Goal: Task Accomplishment & Management: Use online tool/utility

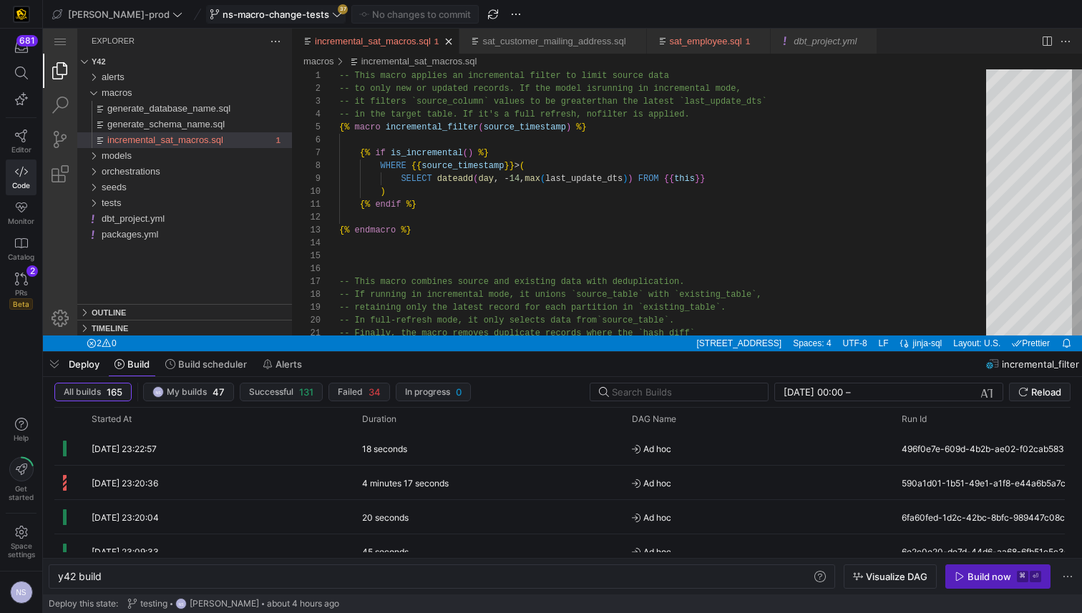
scroll to position [0, 600]
click at [266, 16] on span "ns-macro-change-tests" at bounding box center [276, 14] width 107 height 11
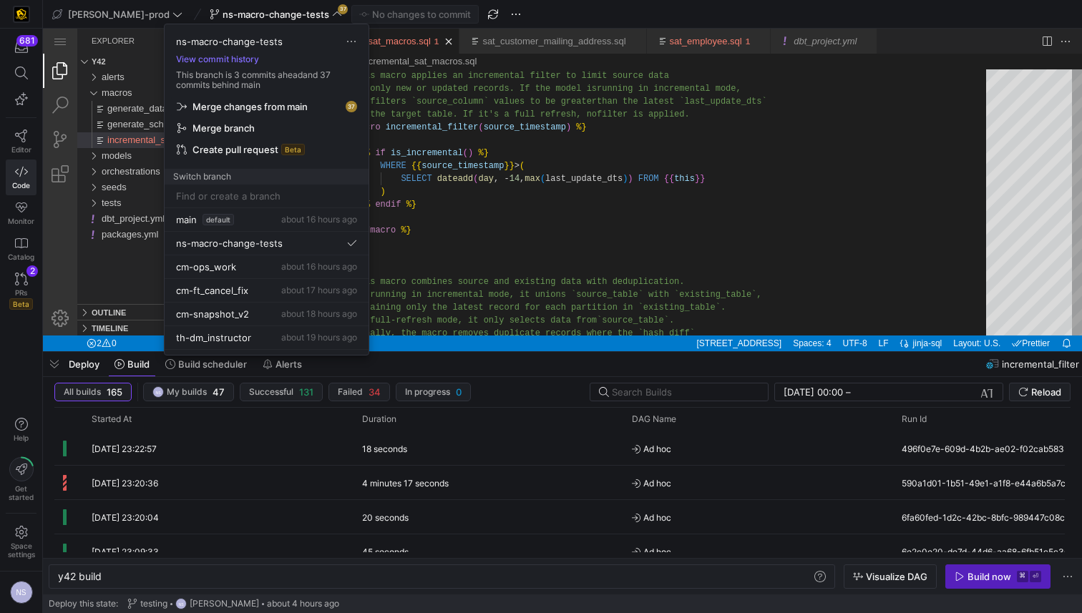
click at [259, 110] on span "Merge changes from main" at bounding box center [250, 106] width 115 height 11
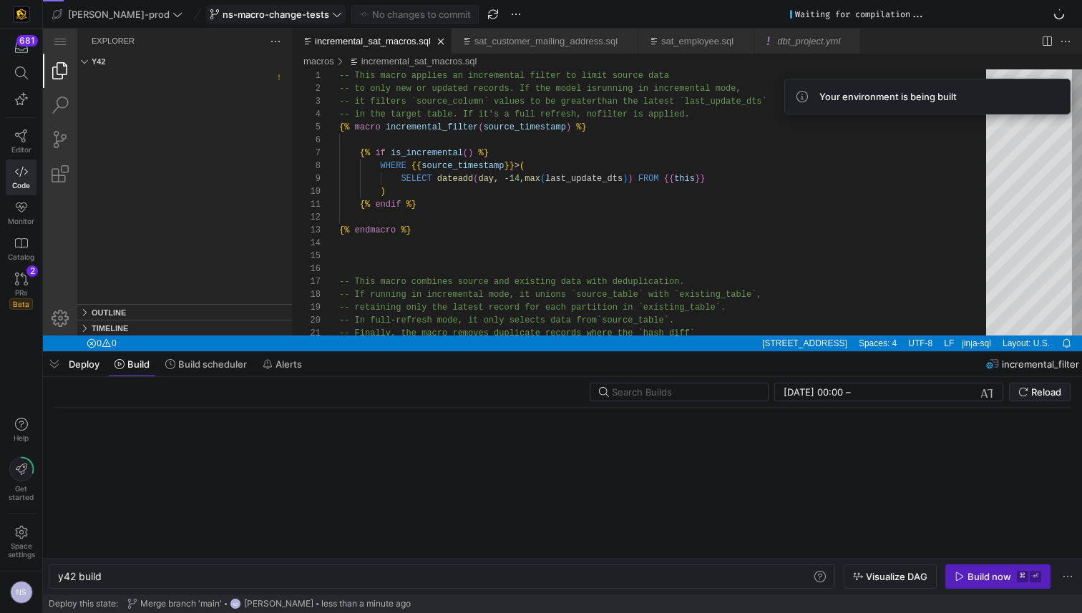
click at [332, 16] on icon at bounding box center [337, 14] width 10 height 10
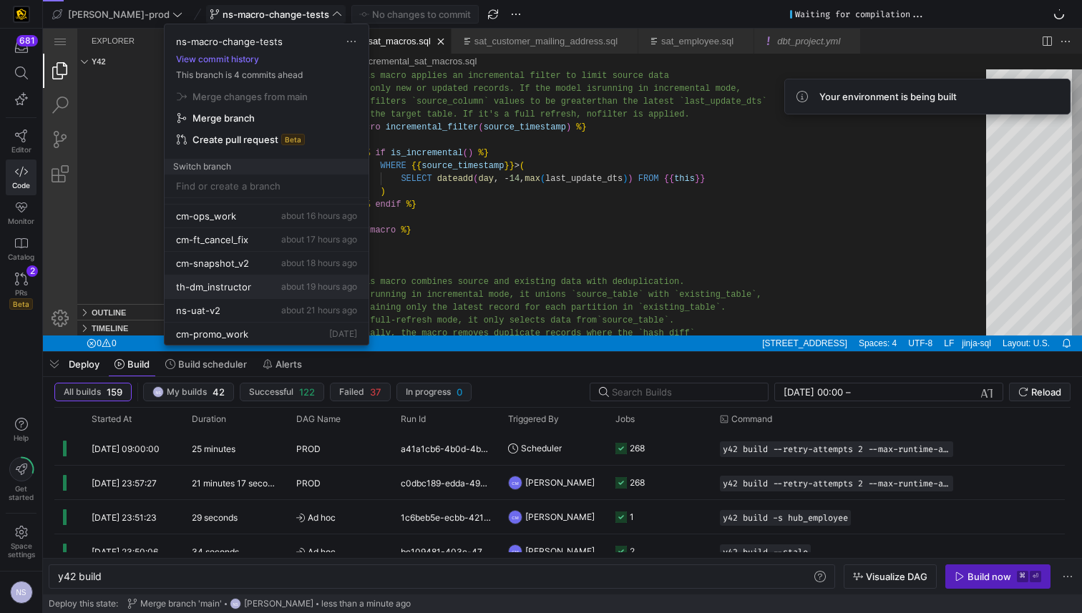
scroll to position [77, 0]
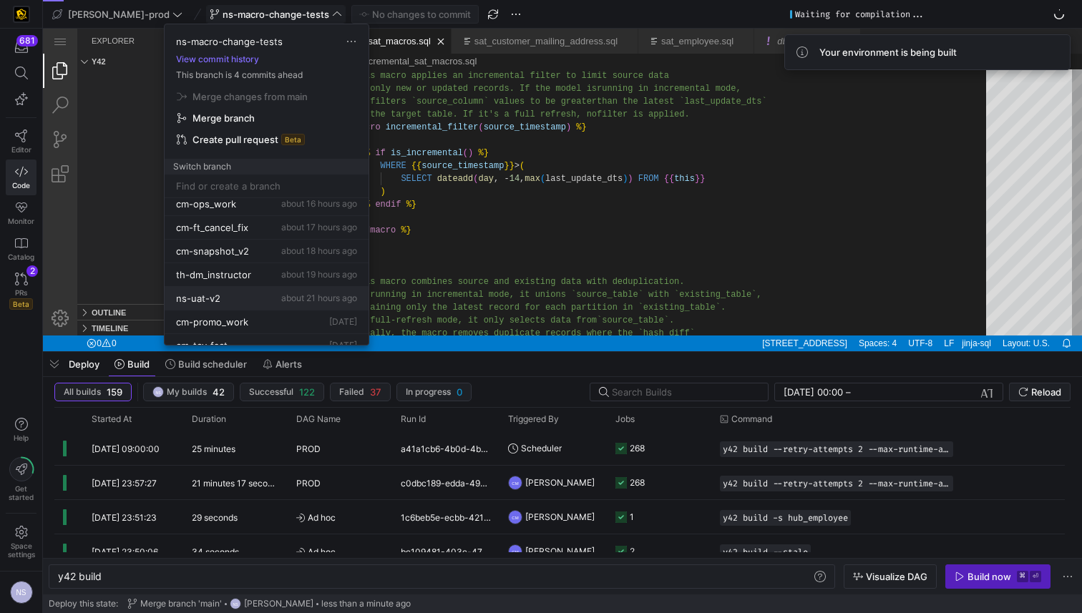
click at [271, 295] on div "ns-uat-v2 about 21 hours ago" at bounding box center [266, 298] width 181 height 11
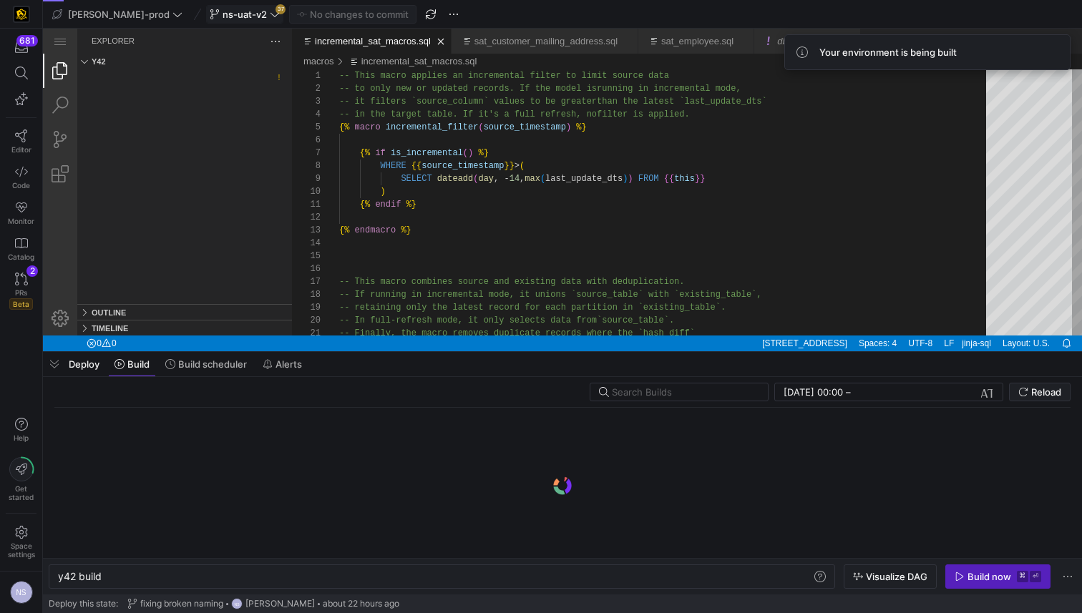
click at [223, 12] on span "ns-uat-v2" at bounding box center [245, 14] width 44 height 11
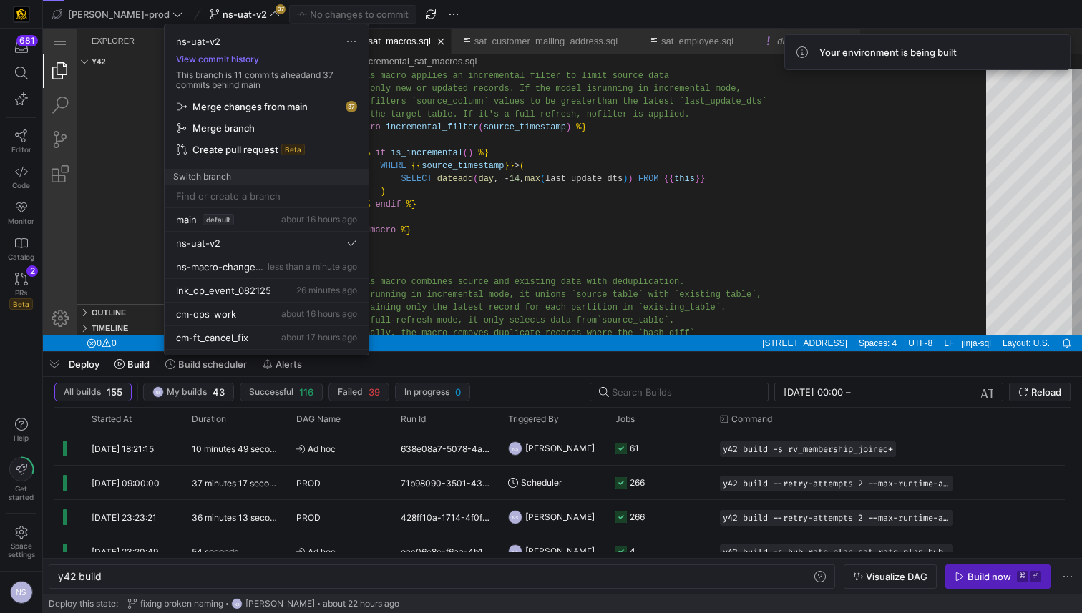
click at [263, 101] on span "Merge changes from main" at bounding box center [250, 106] width 115 height 11
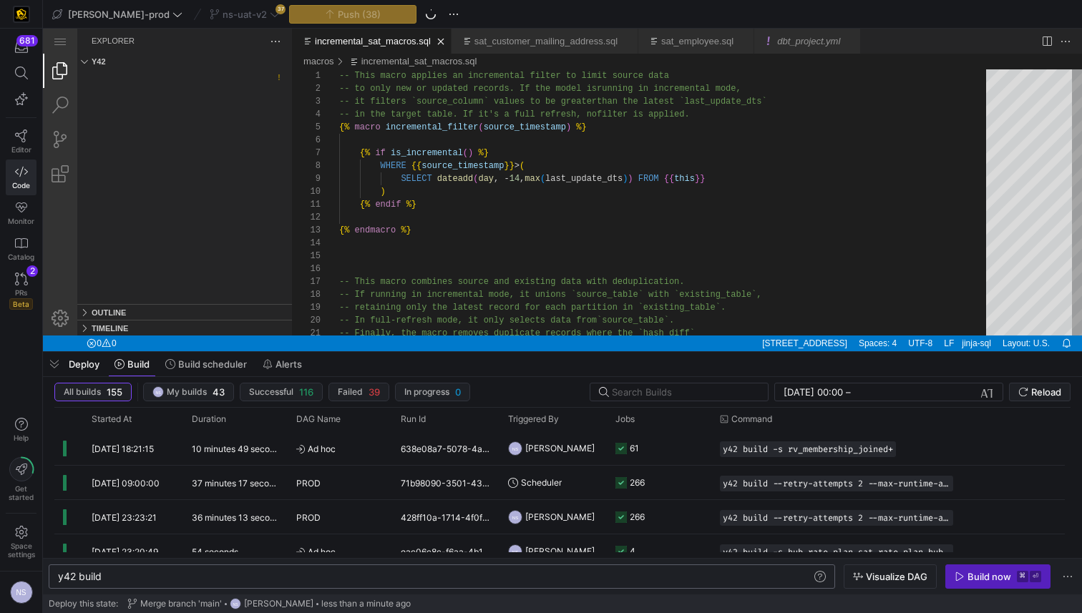
click at [179, 577] on div "y42 build" at bounding box center [435, 576] width 754 height 11
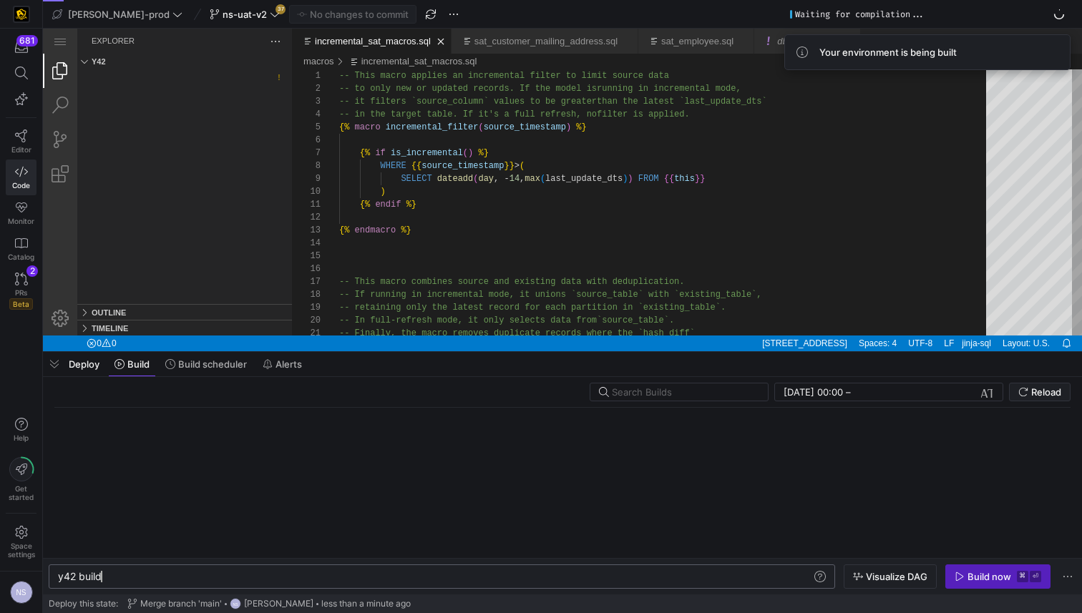
click at [152, 583] on div "y42 build y42 build" at bounding box center [442, 577] width 787 height 24
click at [152, 578] on div "y42 build" at bounding box center [435, 576] width 754 height 11
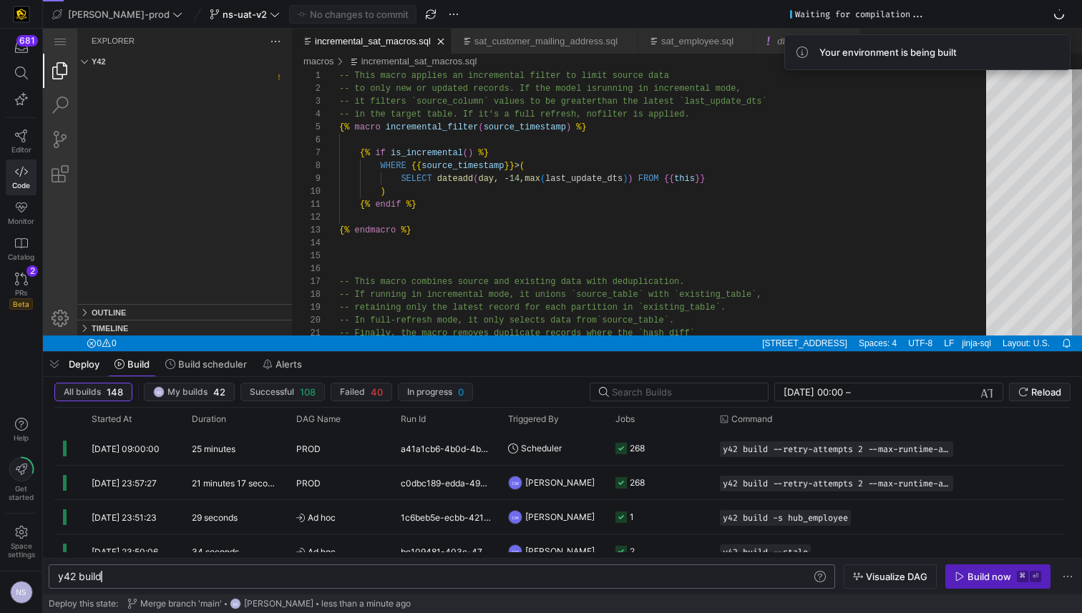
click at [138, 578] on div "y42 build" at bounding box center [435, 576] width 754 height 11
click at [117, 575] on div "y42 build -s rv_membership_consolidated+" at bounding box center [435, 576] width 754 height 11
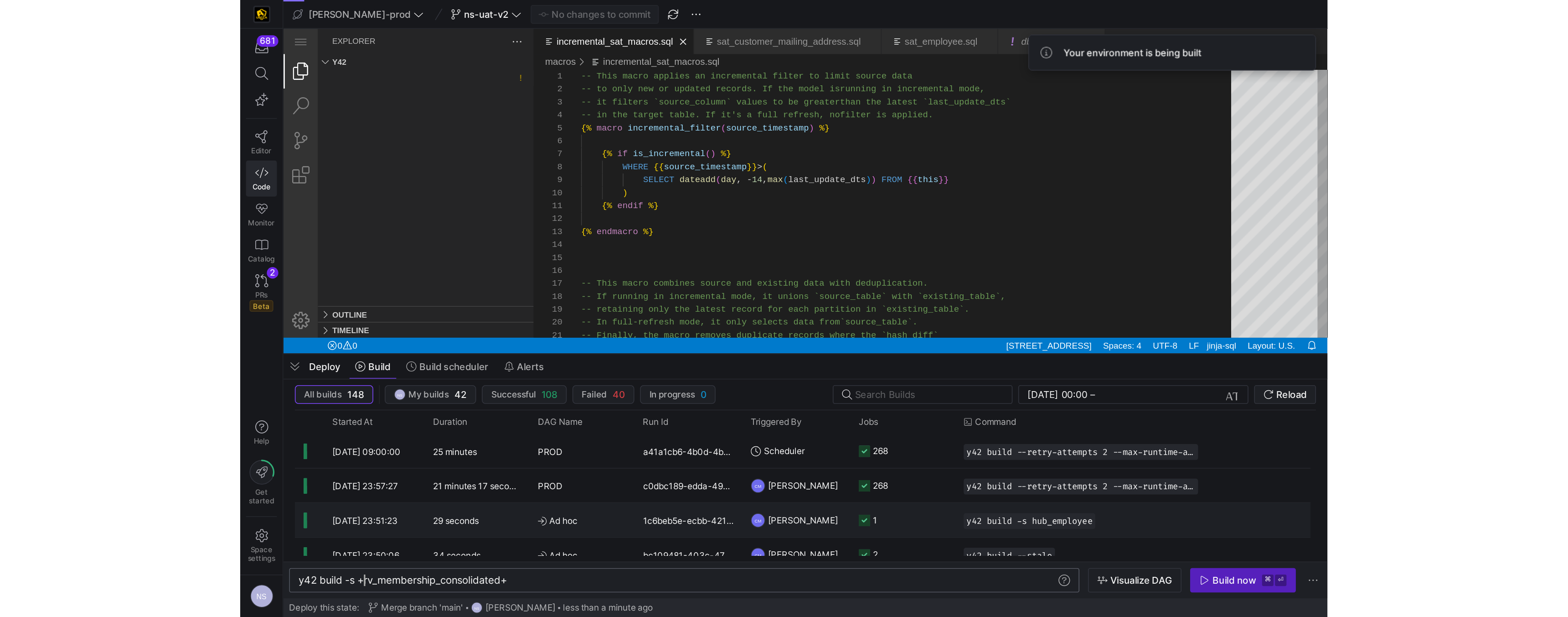
scroll to position [0, 42]
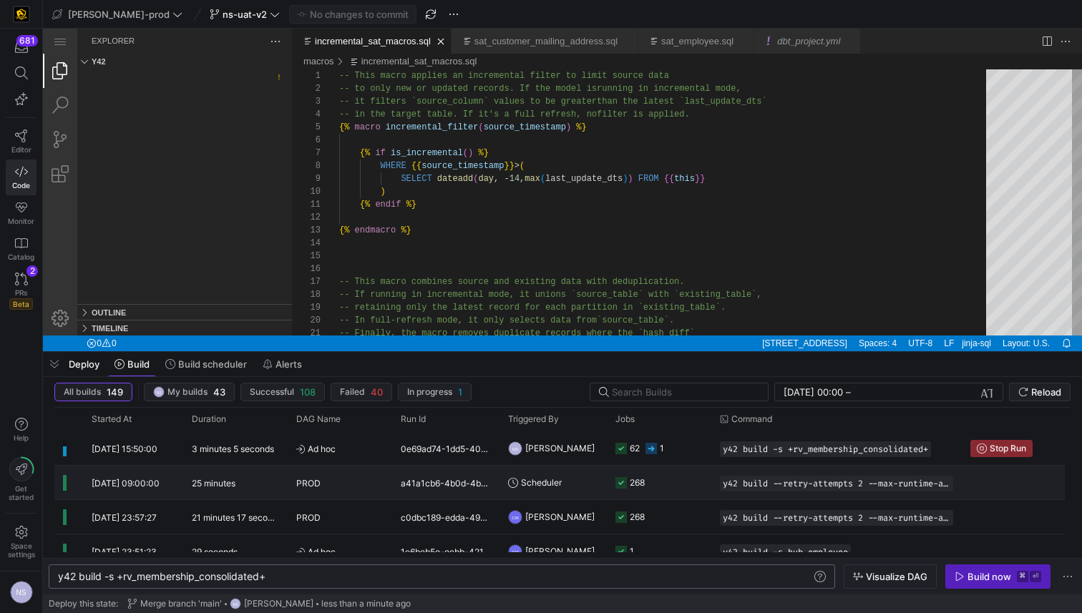
type textarea "y42 build -s +rv_membership_consolidated+"
click at [661, 450] on div "1" at bounding box center [662, 449] width 4 height 34
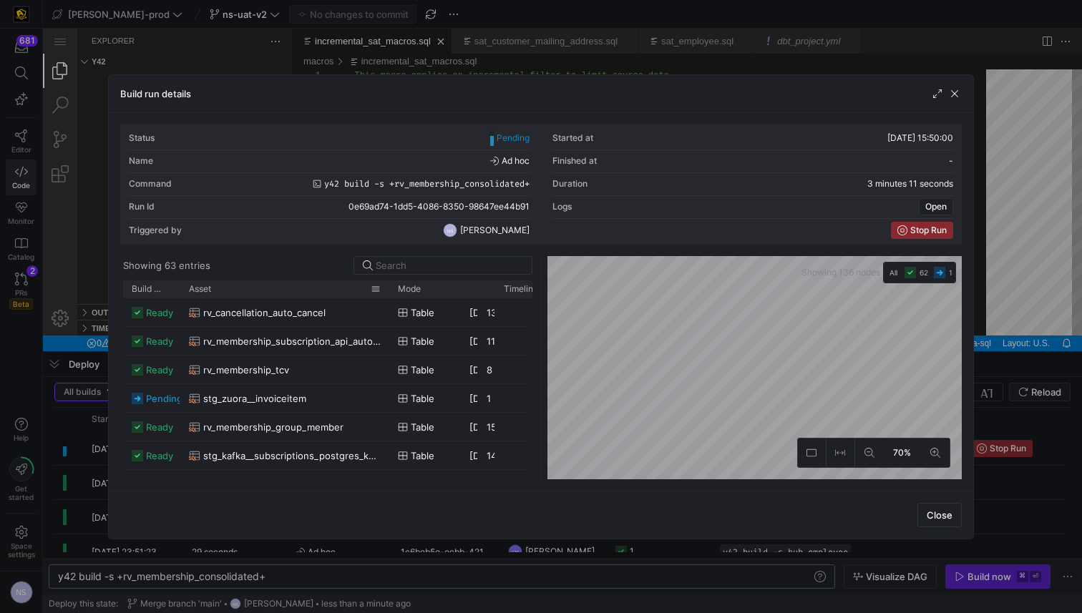
drag, startPoint x: 218, startPoint y: 292, endPoint x: 389, endPoint y: 290, distance: 171.1
click at [389, 290] on div at bounding box center [390, 289] width 6 height 17
click at [1025, 314] on div at bounding box center [541, 306] width 1082 height 613
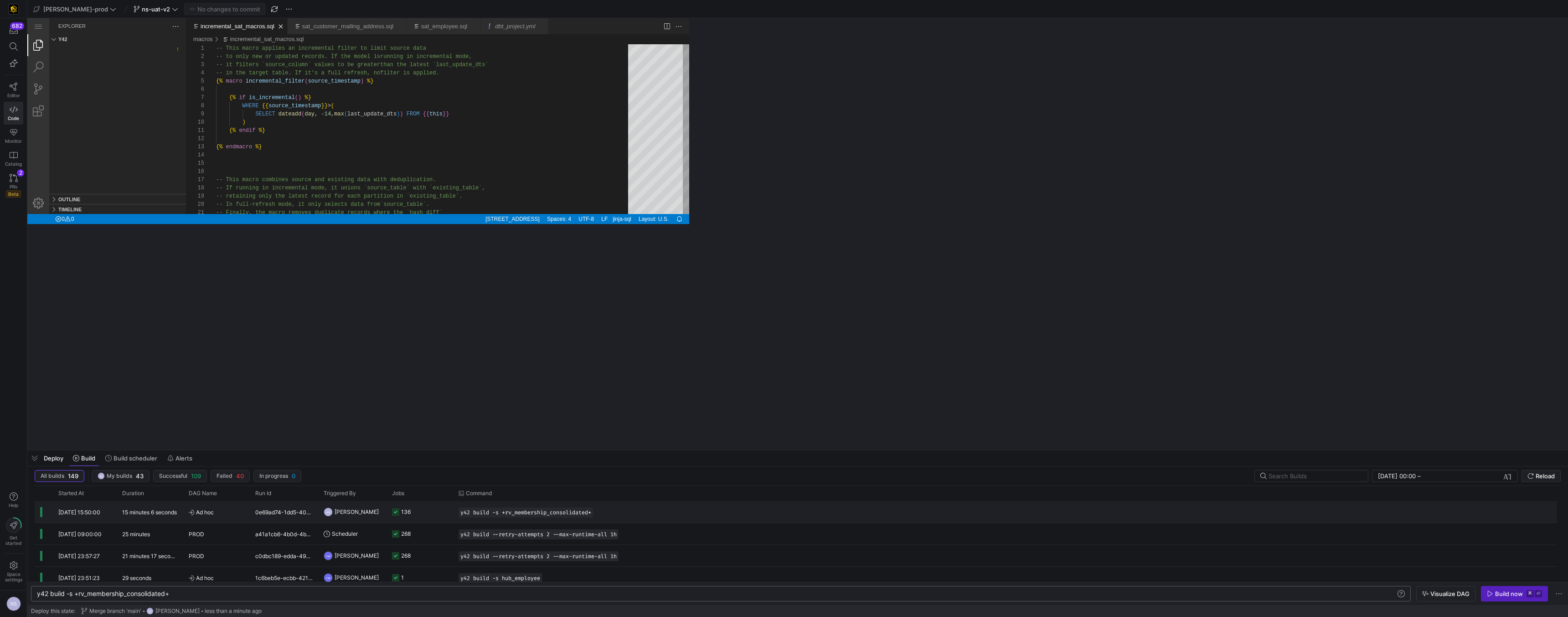
click at [655, 391] on y42-orchestration-run-configuration-details "y42 build -s +rv_membership_consolidated+" at bounding box center [972, 512] width 1027 height 10
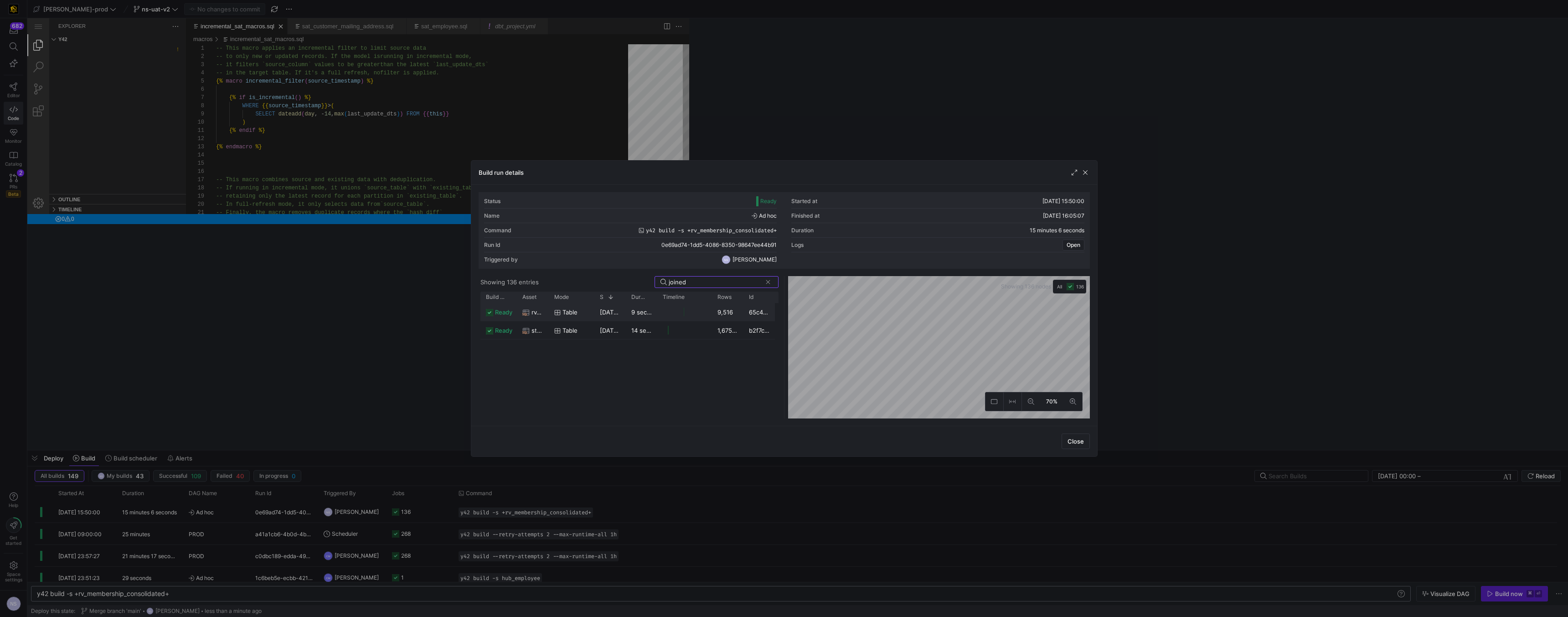
type input "joined"
click at [630, 312] on div "9 seconds" at bounding box center [641, 312] width 31 height 18
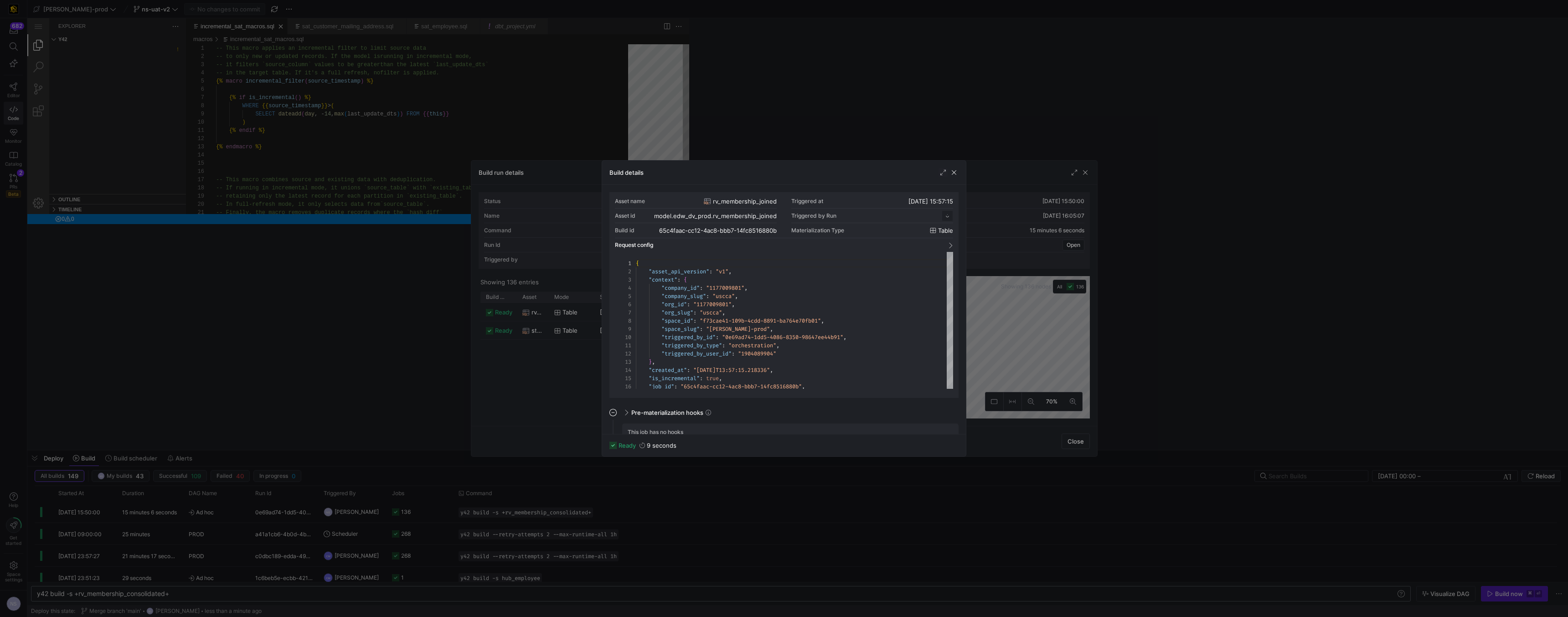
scroll to position [82, 0]
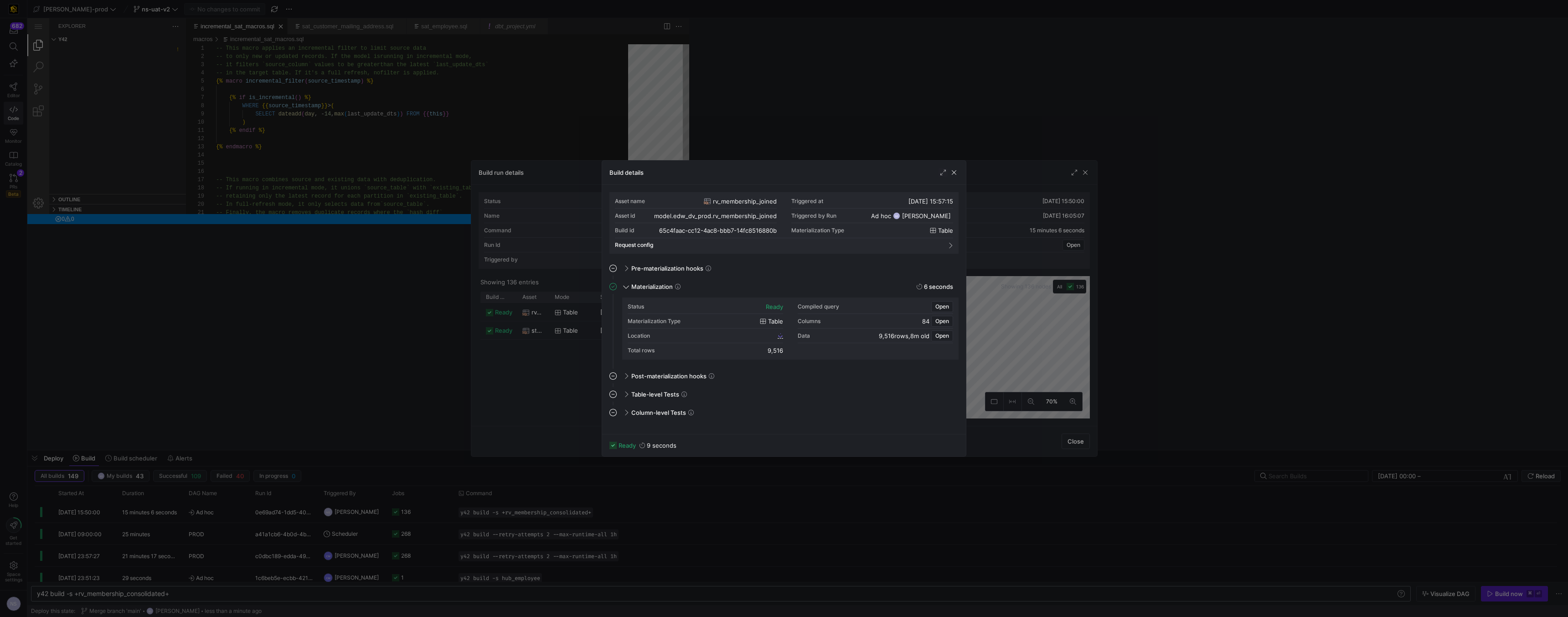
click at [689, 335] on div "Location" at bounding box center [706, 335] width 155 height 15
click at [689, 337] on icon at bounding box center [781, 336] width 5 height 5
